Goal: Task Accomplishment & Management: Use online tool/utility

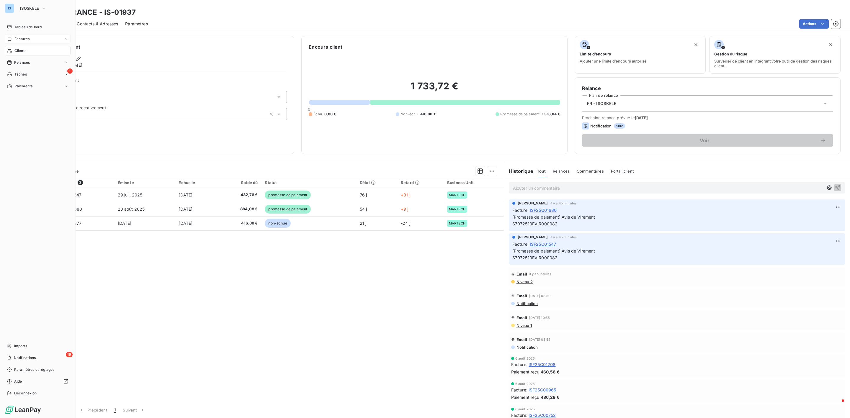
click at [24, 40] on span "Factures" at bounding box center [21, 38] width 15 height 5
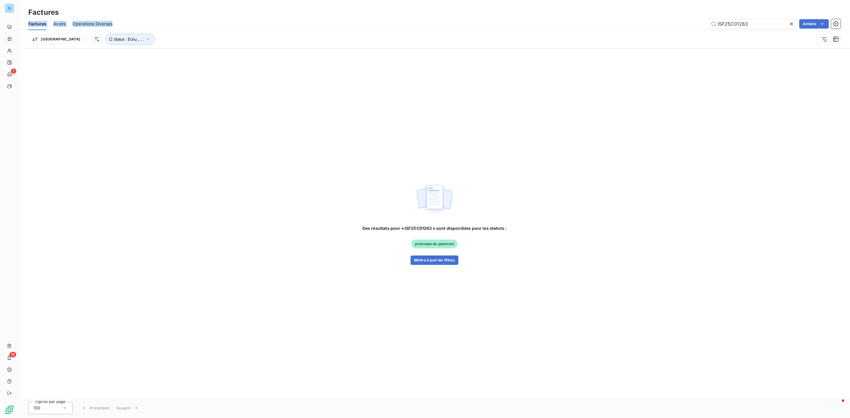
drag, startPoint x: 754, startPoint y: 18, endPoint x: 692, endPoint y: 17, distance: 62.6
click at [692, 17] on div "Factures Factures Avoirs Opérations Diverses ISF25C01263 Actions Trier Statut :…" at bounding box center [434, 24] width 831 height 49
click at [775, 24] on input "ISF25C01263" at bounding box center [752, 23] width 89 height 9
paste input "ISF25C01890"
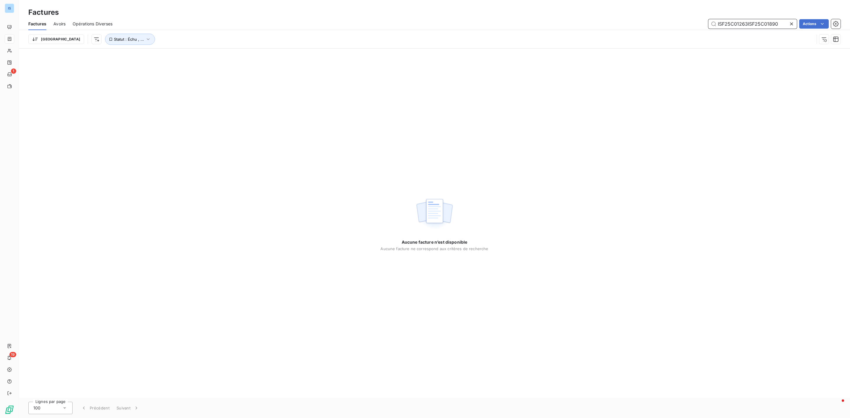
drag, startPoint x: 784, startPoint y: 22, endPoint x: 644, endPoint y: 18, distance: 140.5
click at [644, 18] on div "Factures Avoirs Opérations Diverses ISF25C01263ISF25C01890 Actions" at bounding box center [434, 24] width 831 height 12
paste input "text"
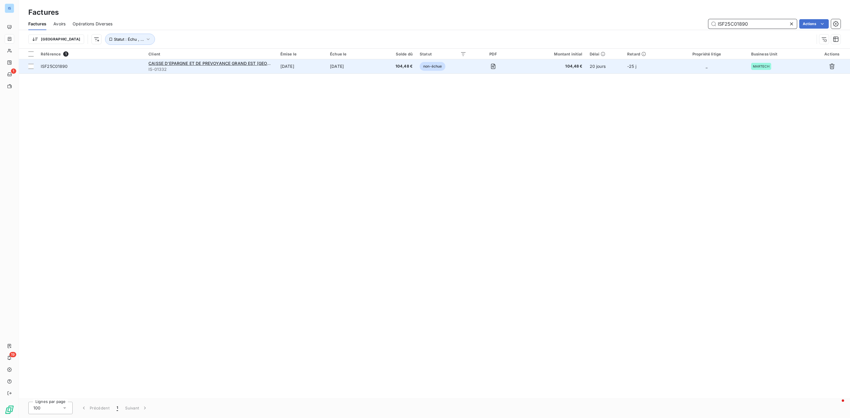
type input "ISF25C01890"
click at [68, 67] on span "ISF25C01890" at bounding box center [91, 66] width 101 height 6
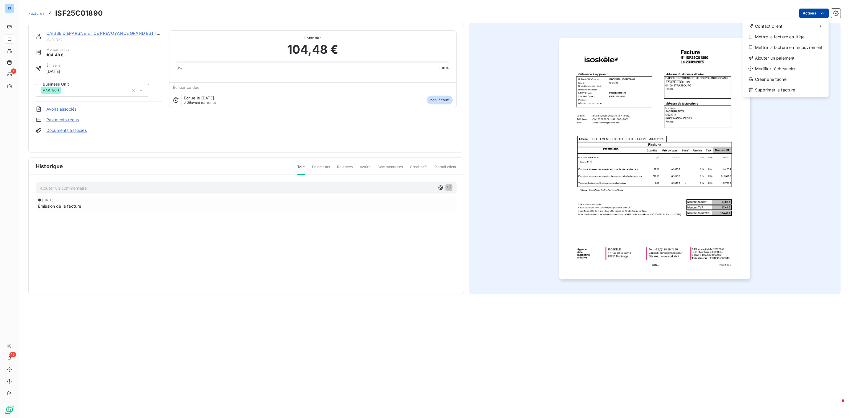
click at [825, 10] on html "IS 1 19 Factures ISF25C01890 Actions Contact client Mettre la facture en litige…" at bounding box center [425, 209] width 850 height 418
click at [760, 53] on div "Ajouter un paiement" at bounding box center [785, 57] width 81 height 9
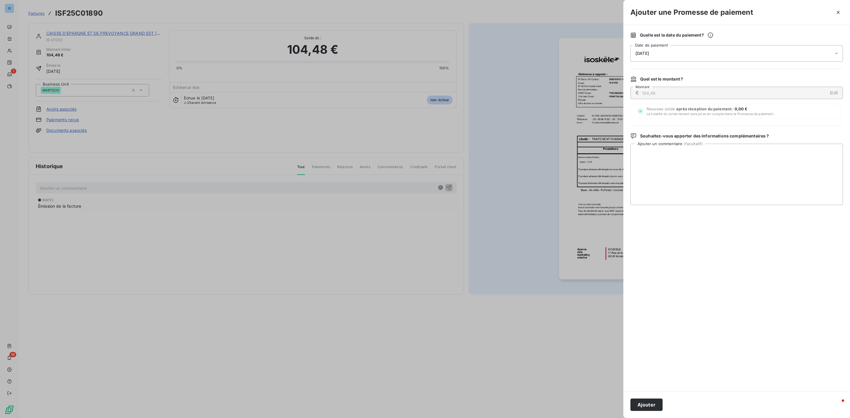
click at [684, 56] on div "[DATE]" at bounding box center [736, 53] width 212 height 17
click at [706, 138] on button "25" at bounding box center [706, 138] width 12 height 12
click at [754, 168] on textarea "Ajouter un commentaire ( facultatif )" at bounding box center [736, 174] width 212 height 61
paste textarea "Ref. Tiers : 5F002044"
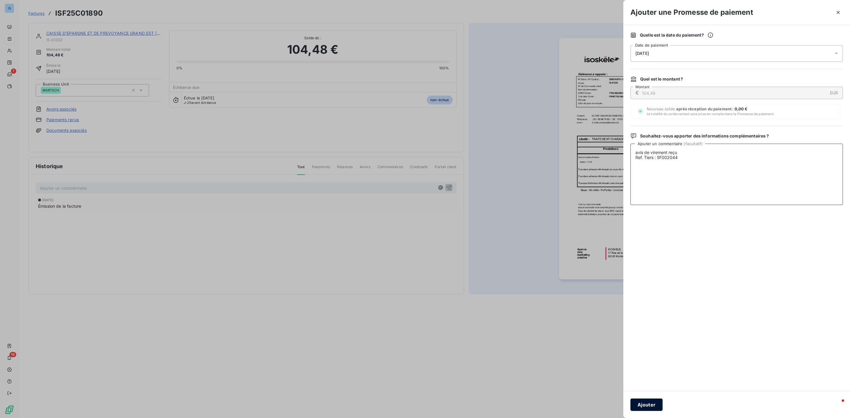
type textarea "avis de virement reçu Ref. Tiers : 5F002044"
click at [639, 405] on button "Ajouter" at bounding box center [646, 405] width 32 height 12
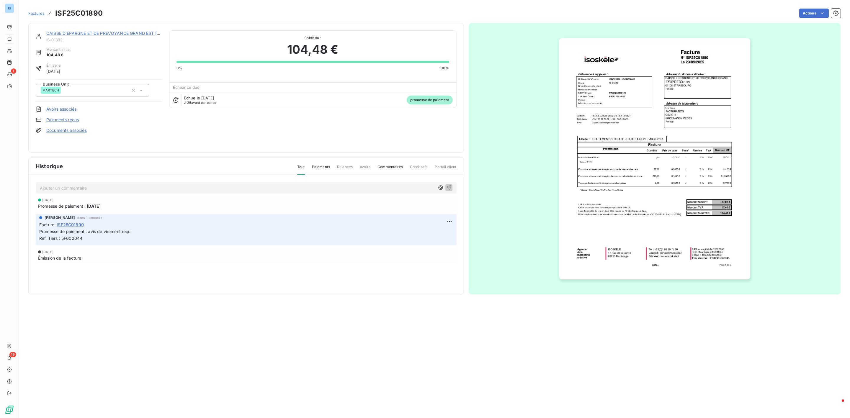
click at [35, 15] on span "Factures" at bounding box center [36, 13] width 16 height 5
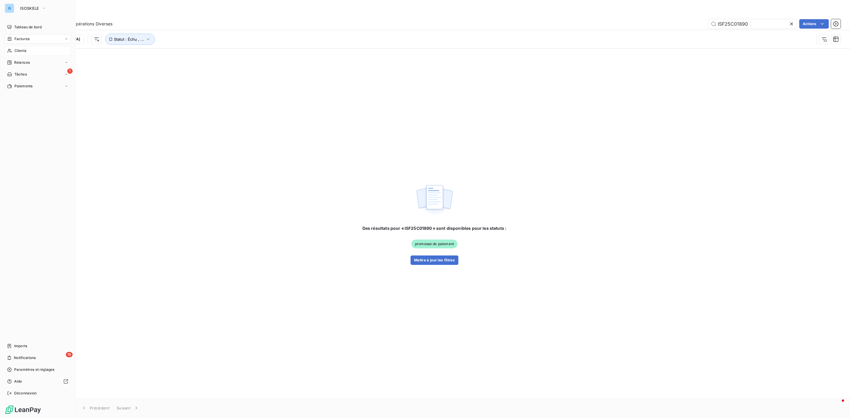
click at [19, 49] on span "Clients" at bounding box center [20, 50] width 12 height 5
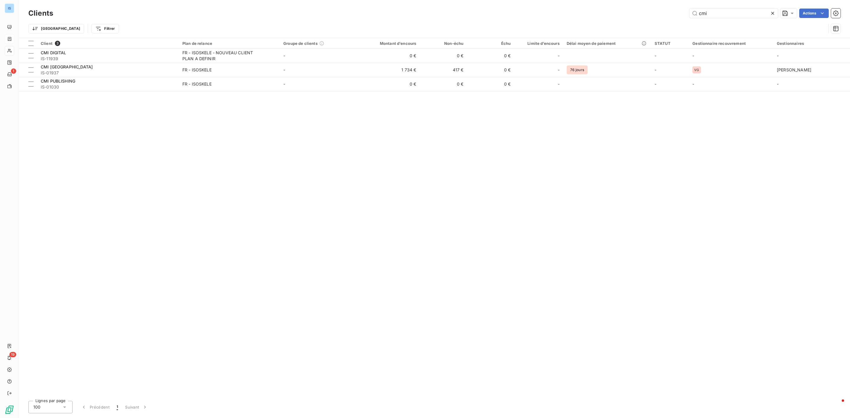
drag, startPoint x: 744, startPoint y: 11, endPoint x: 524, endPoint y: -1, distance: 219.5
click at [524, 0] on html "IS 1 19 Clients cmi Actions Trier Filtrer Client 3 Plan de relance Groupe de cl…" at bounding box center [425, 209] width 850 height 418
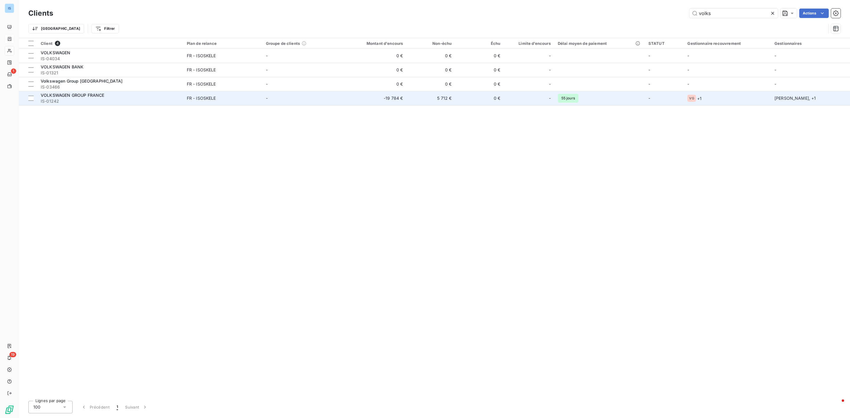
type input "volks"
click at [81, 99] on span "IS-01242" at bounding box center [110, 101] width 139 height 6
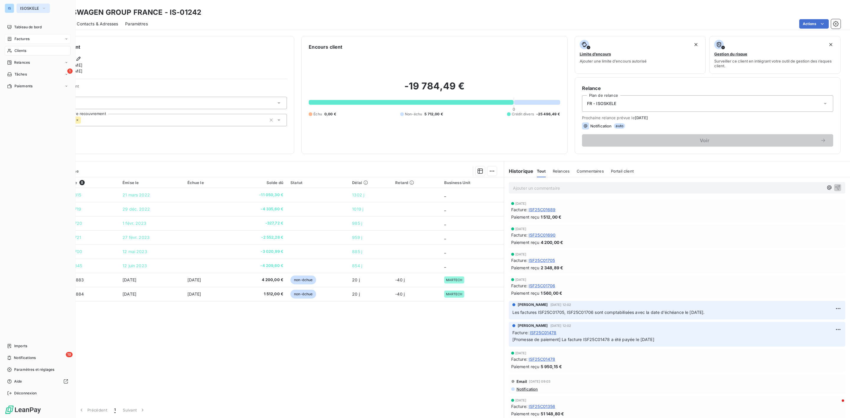
click at [27, 8] on span "ISOSKELE" at bounding box center [29, 8] width 19 height 5
click at [5, 8] on div "IS" at bounding box center [9, 8] width 9 height 9
click at [33, 32] on nav "Tableau de bord Factures Clients Relances 1 Tâches Paiements" at bounding box center [38, 56] width 66 height 68
click at [34, 26] on span "Tableau de bord" at bounding box center [27, 26] width 27 height 5
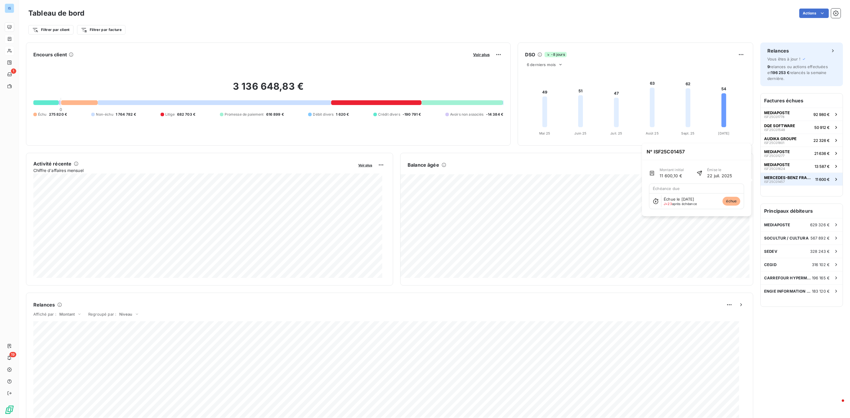
click at [788, 177] on span "MERCEDES-BENZ FRANCE" at bounding box center [788, 177] width 49 height 5
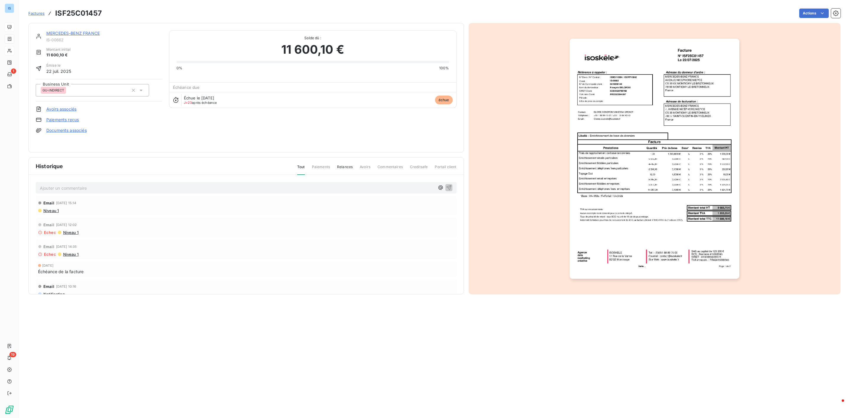
click at [656, 161] on img "button" at bounding box center [654, 159] width 170 height 240
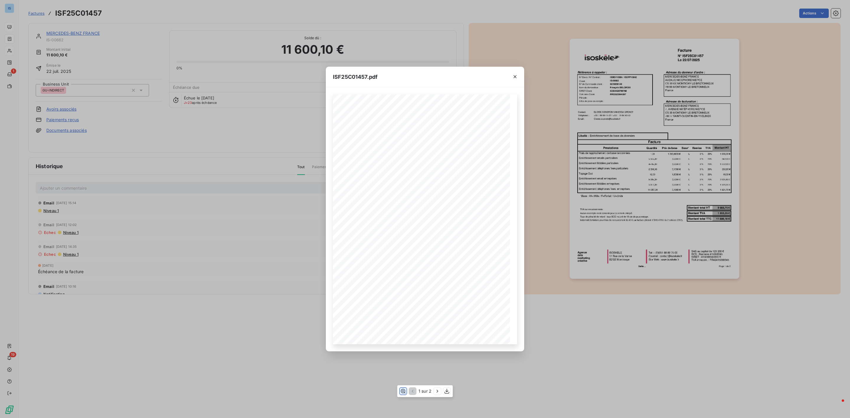
click at [404, 392] on icon "button" at bounding box center [403, 391] width 6 height 6
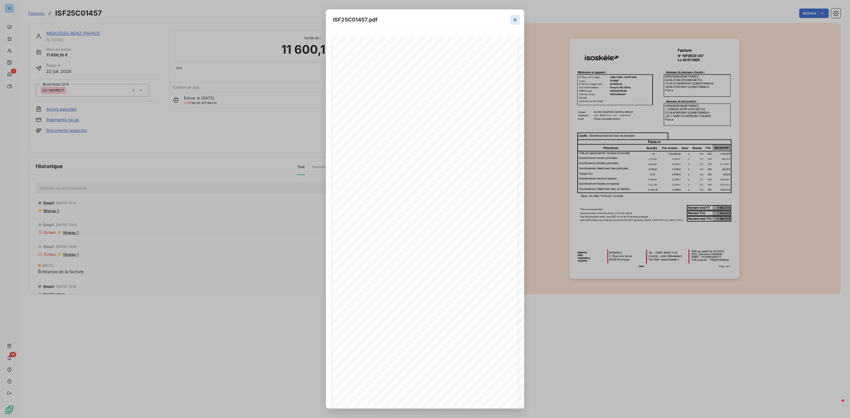
click at [513, 19] on icon "button" at bounding box center [515, 20] width 6 height 6
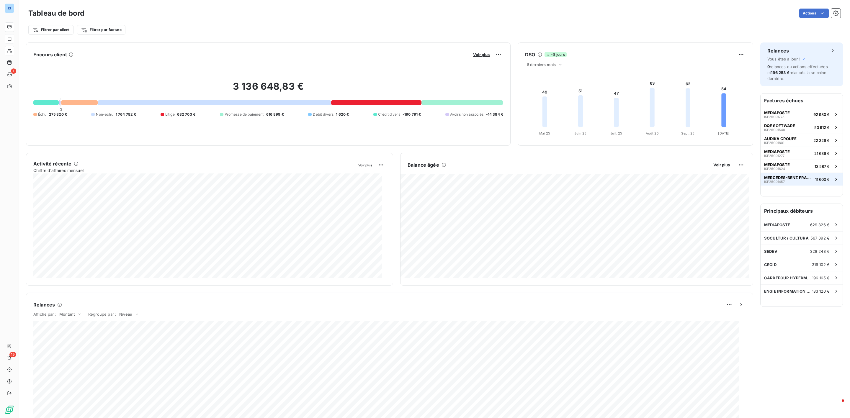
click at [780, 181] on div "MERCEDES-BENZ FRANCE ISF25C01457" at bounding box center [788, 179] width 49 height 8
